Goal: Task Accomplishment & Management: Use online tool/utility

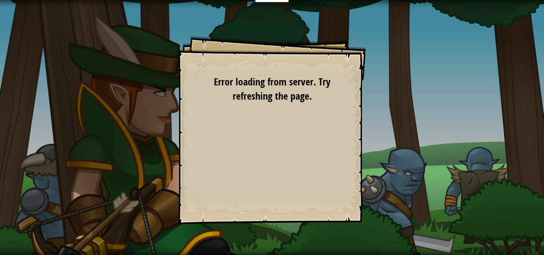
click at [243, 118] on div "Goals Start Level Error loading from server. Try refreshing the page. You'll ne…" at bounding box center [272, 130] width 188 height 188
